Goal: Navigation & Orientation: Understand site structure

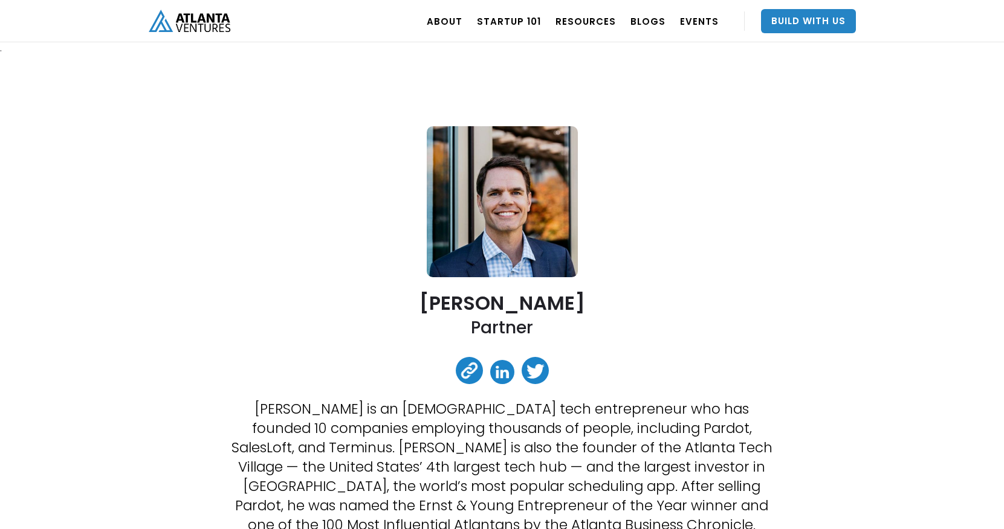
scroll to position [302, 0]
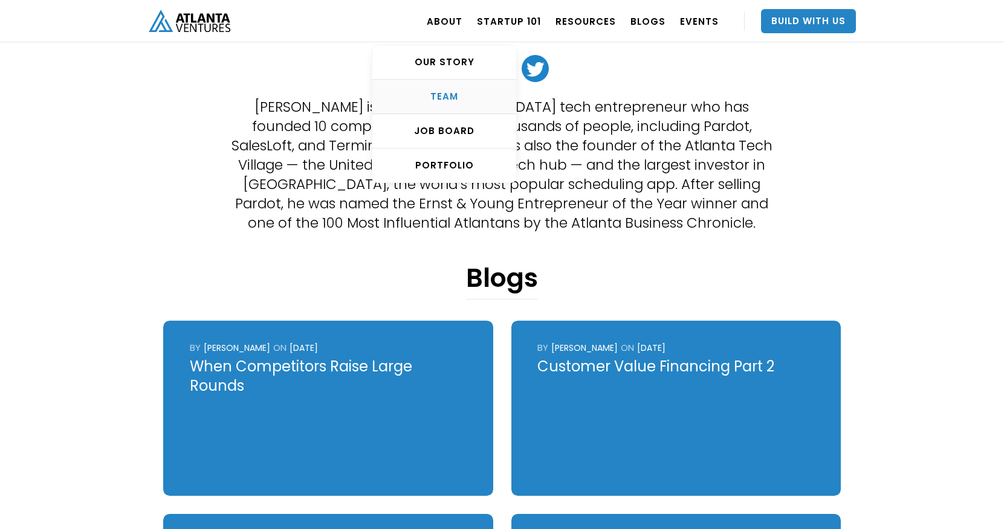
click at [455, 99] on div "TEAM" at bounding box center [444, 97] width 144 height 12
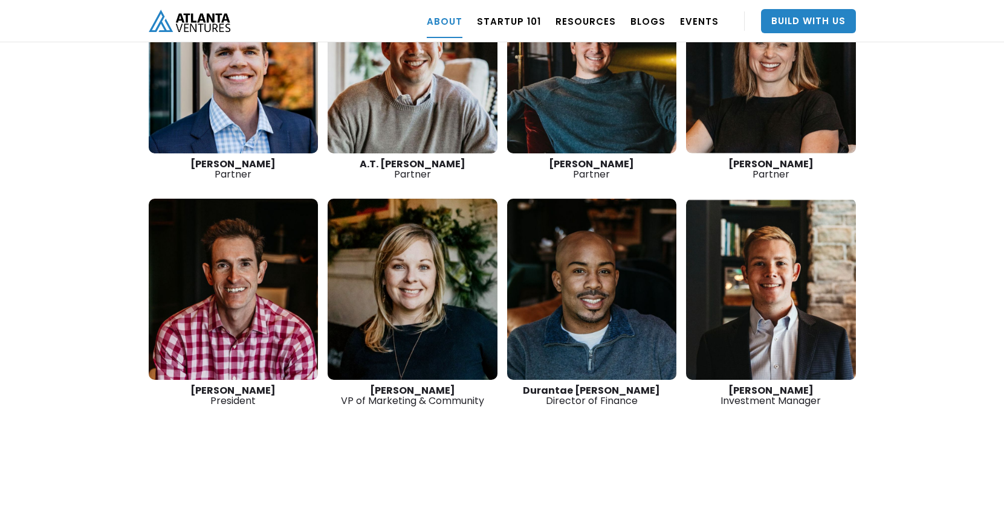
scroll to position [1830, 0]
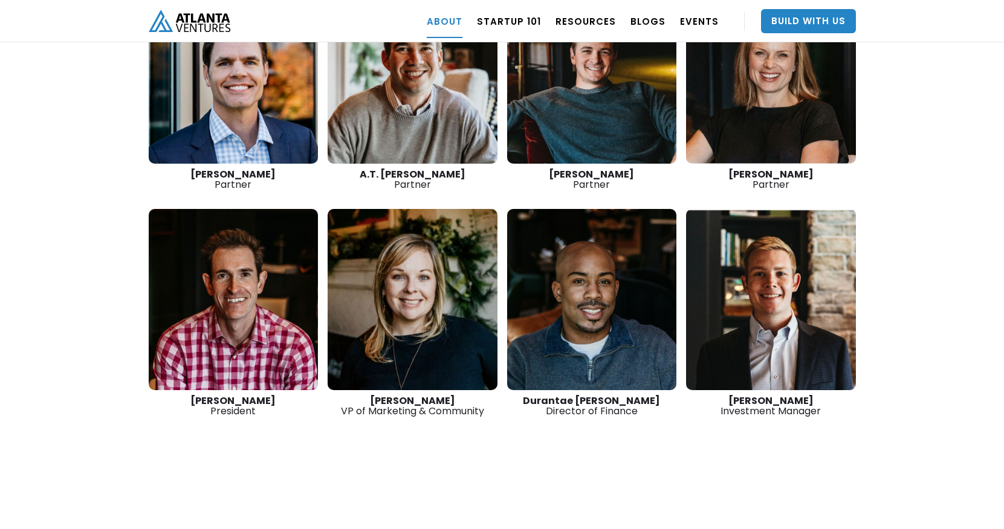
click at [456, 318] on link at bounding box center [413, 299] width 170 height 181
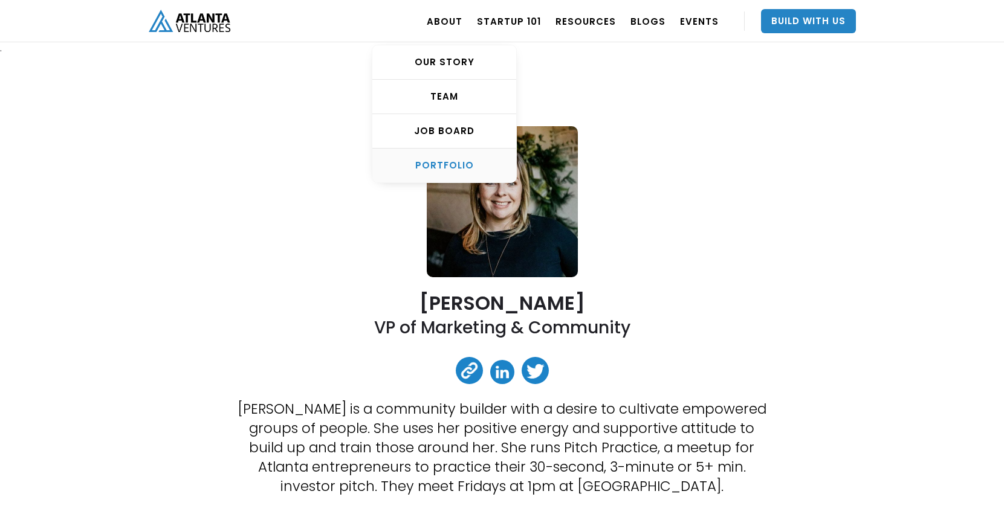
click at [444, 171] on div "PORTFOLIO" at bounding box center [444, 166] width 144 height 12
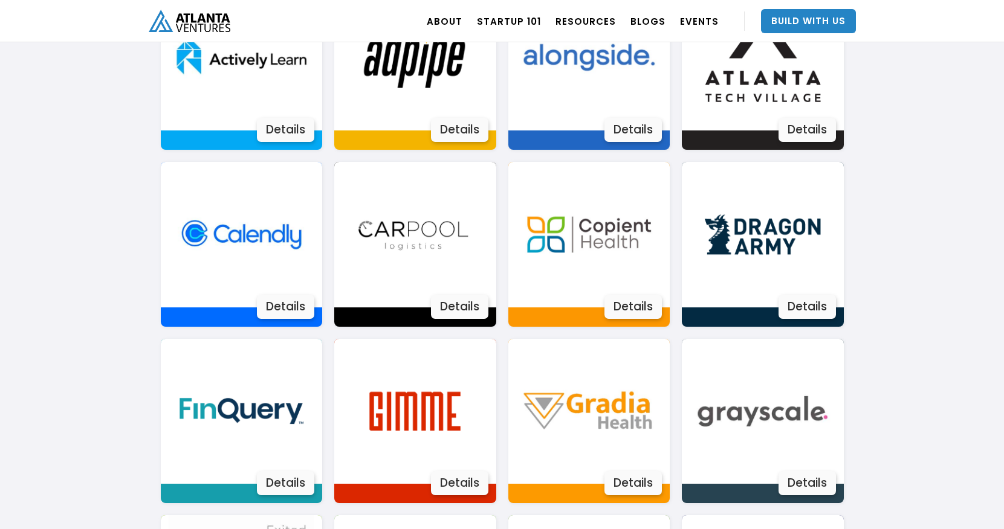
scroll to position [980, 0]
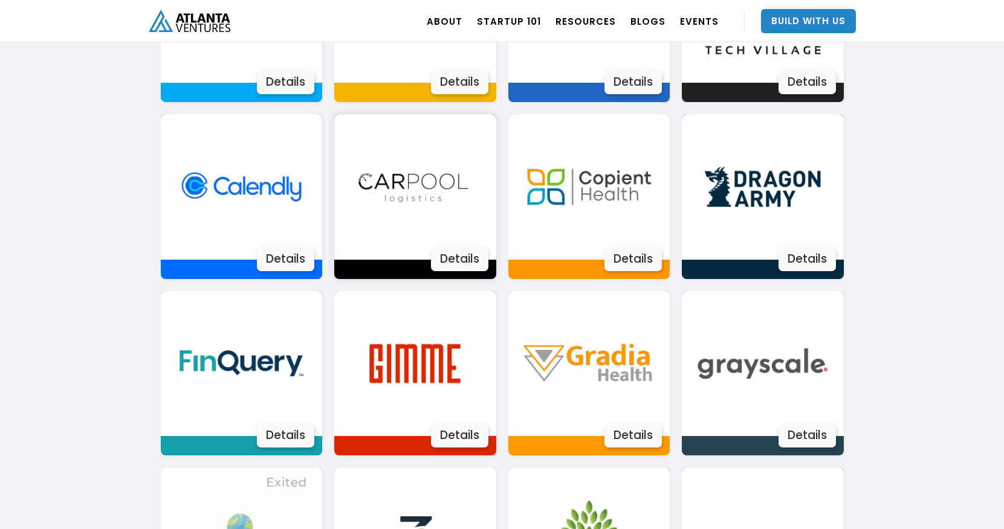
click at [458, 259] on div "Details" at bounding box center [459, 259] width 57 height 24
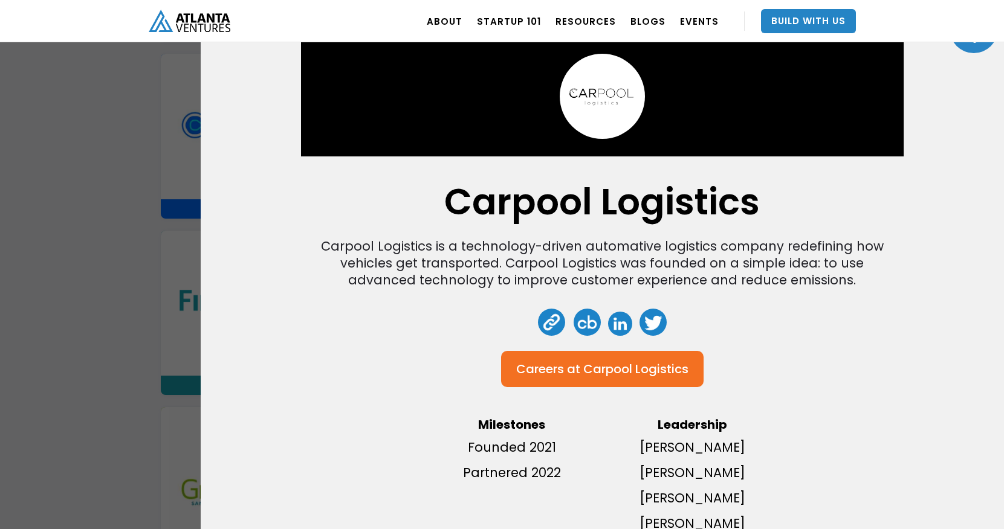
scroll to position [0, 0]
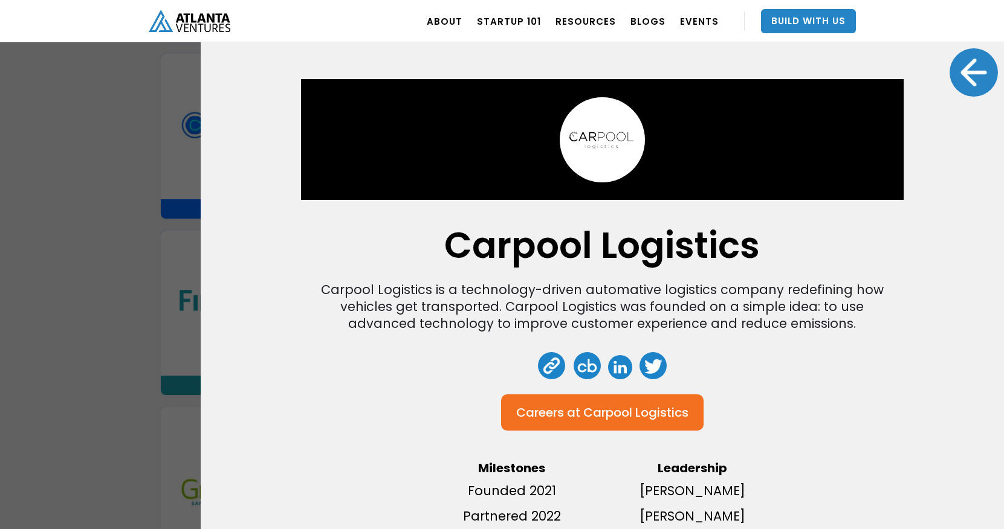
click at [950, 76] on div at bounding box center [974, 72] width 48 height 48
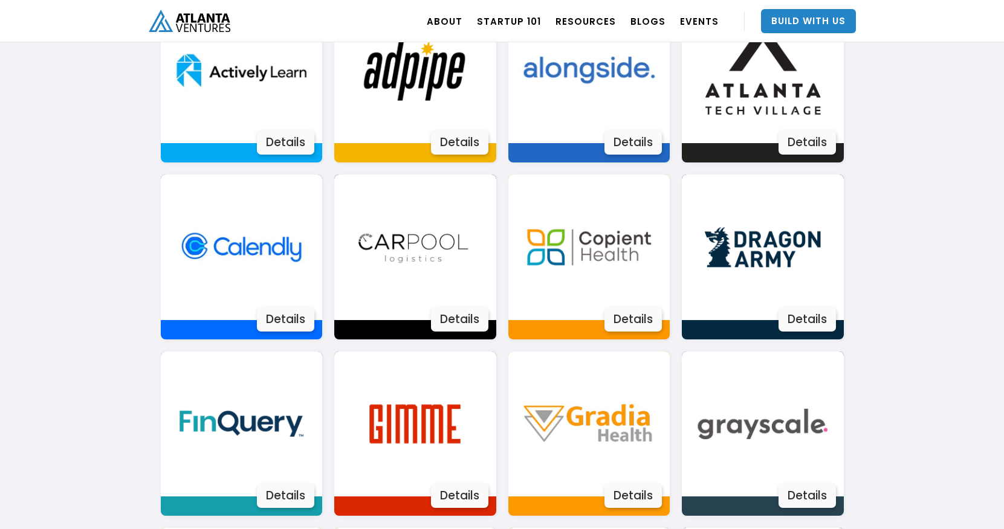
scroll to position [798, 0]
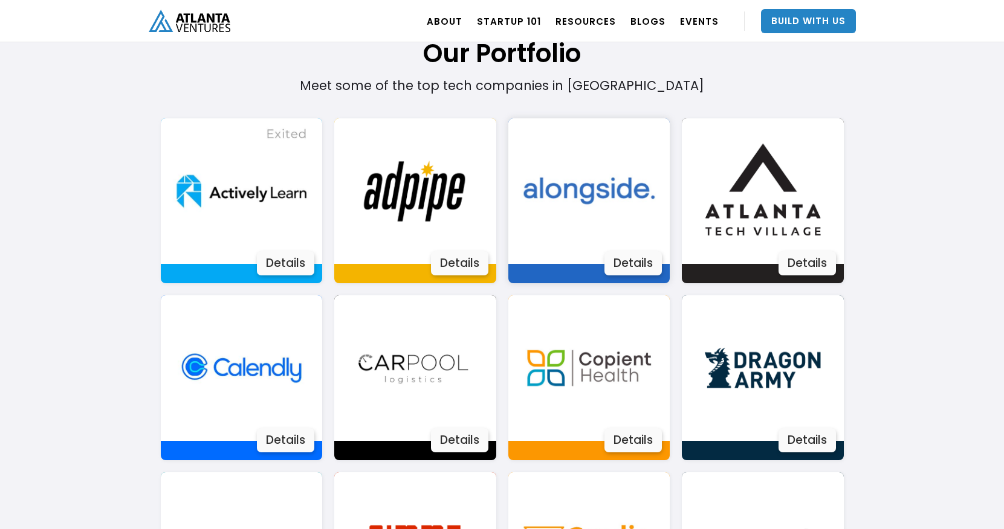
click at [635, 261] on div "Details" at bounding box center [632, 263] width 57 height 24
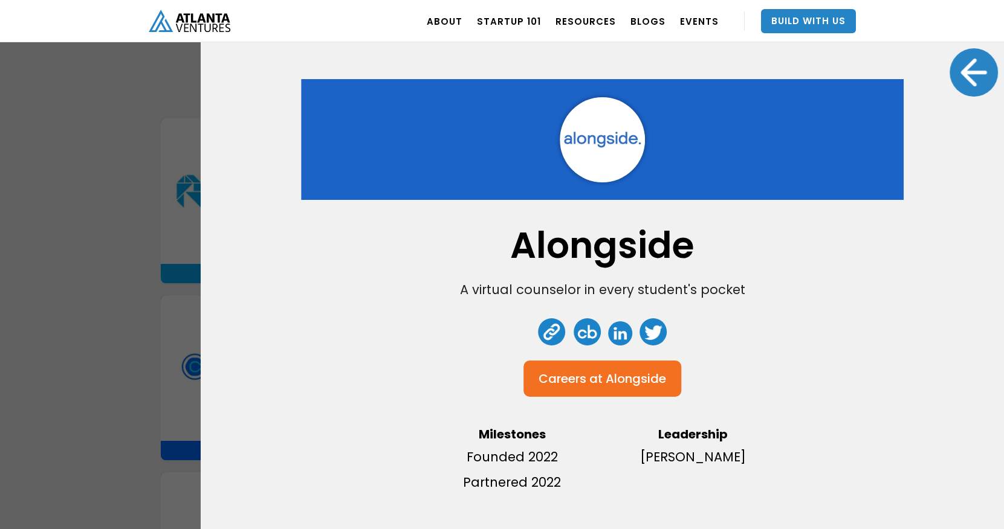
click at [978, 71] on div at bounding box center [974, 72] width 48 height 48
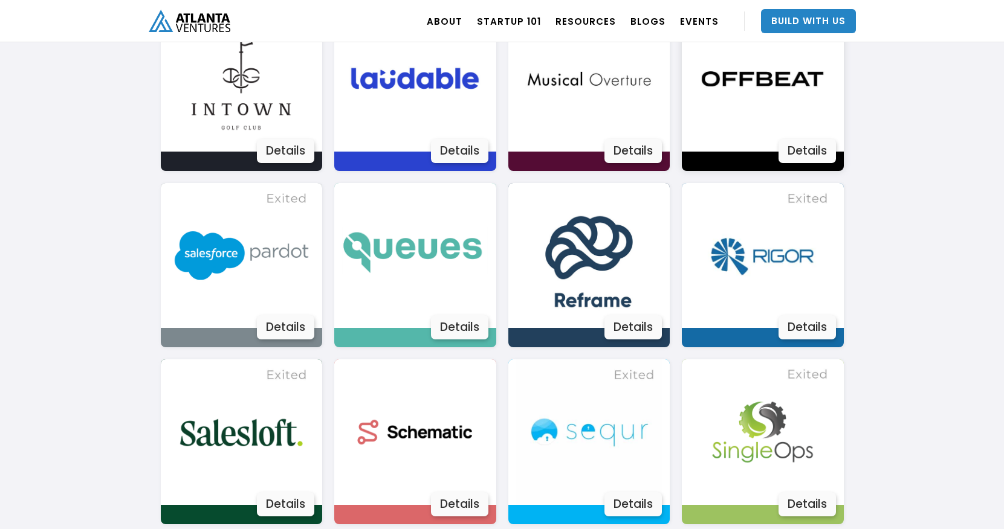
scroll to position [1826, 0]
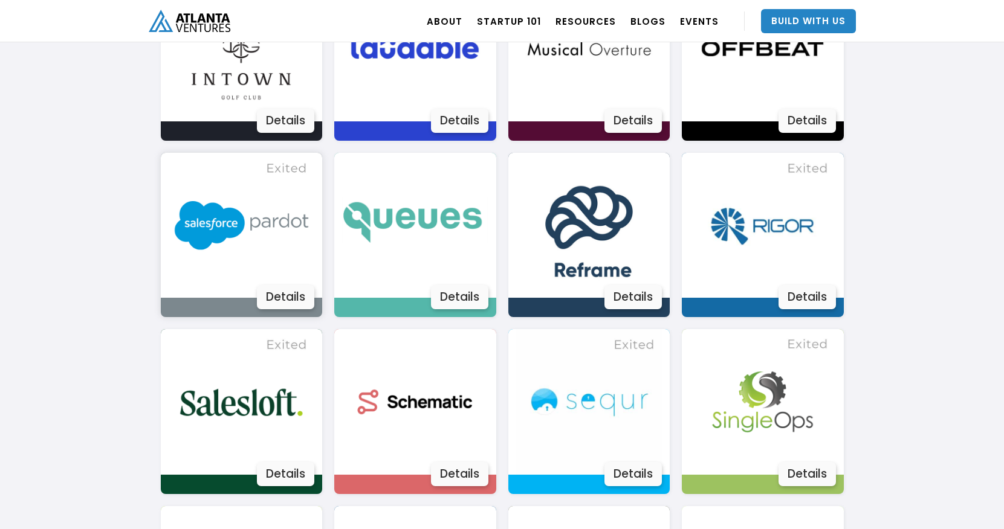
click at [296, 302] on div "Details" at bounding box center [285, 297] width 57 height 24
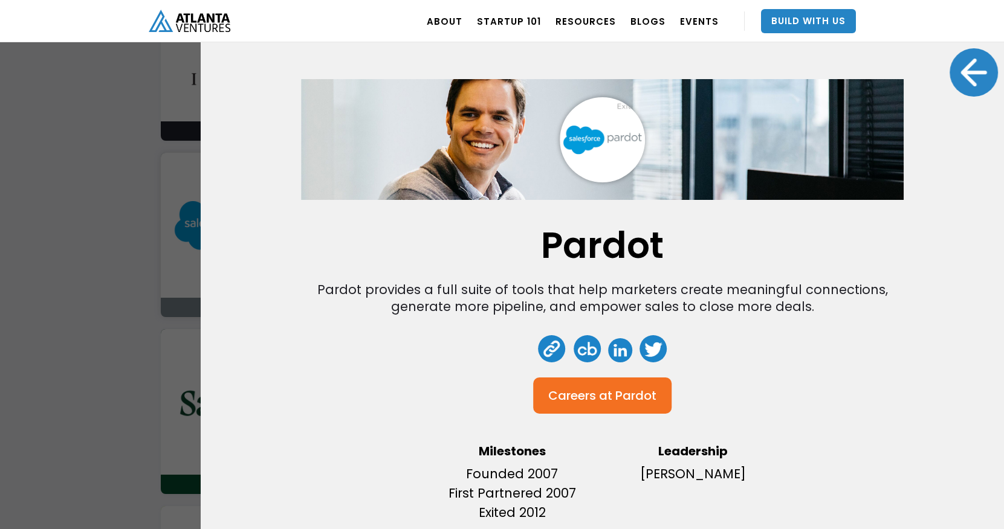
click at [953, 73] on div at bounding box center [974, 72] width 48 height 48
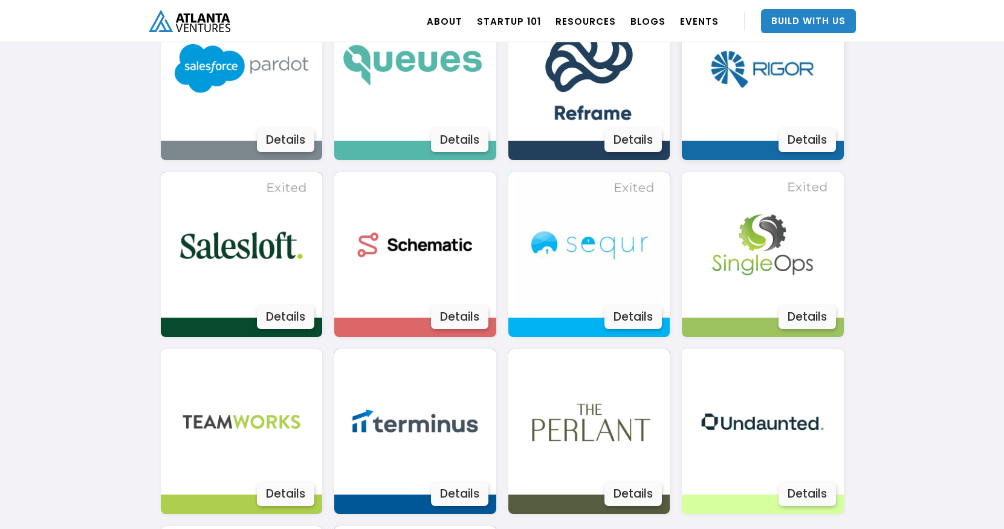
scroll to position [2007, 0]
